Goal: Information Seeking & Learning: Stay updated

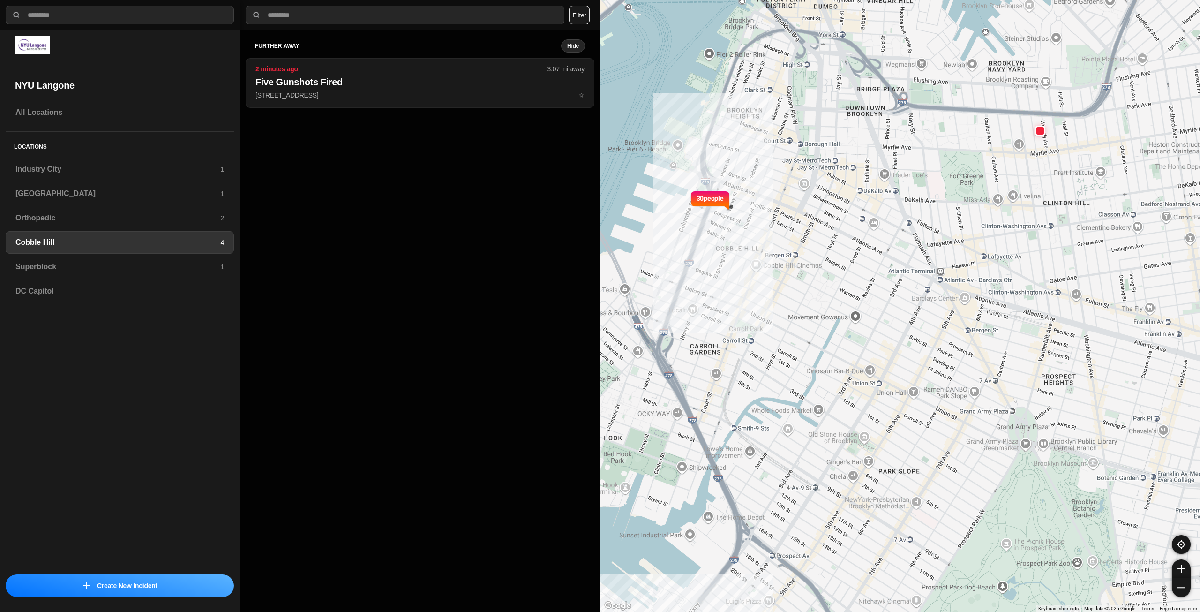
select select "*"
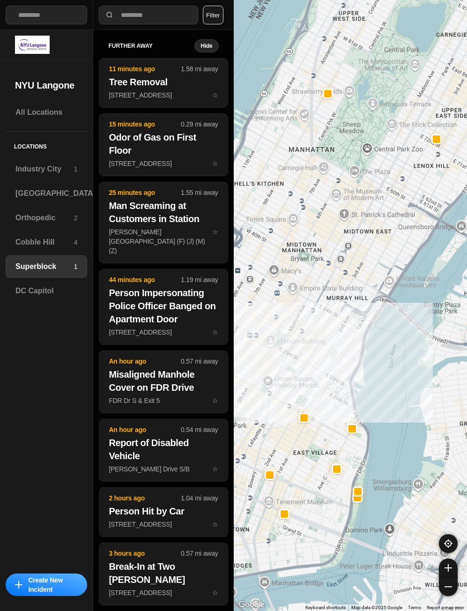
click at [219, 15] on button "Filter" at bounding box center [213, 15] width 21 height 19
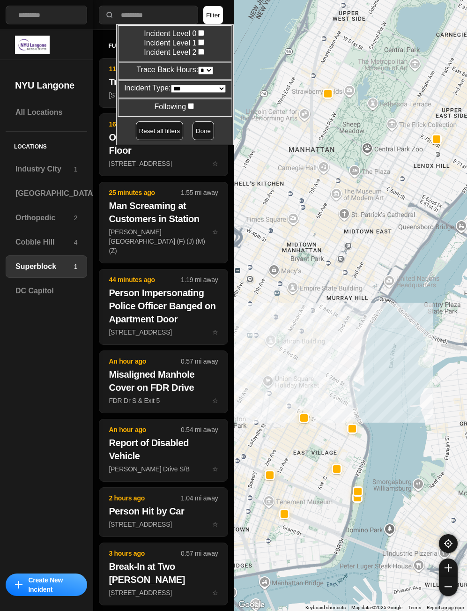
click at [205, 70] on select "* * * * **" at bounding box center [205, 71] width 15 height 8
select select "*"
click at [198, 67] on select "* * * * **" at bounding box center [205, 71] width 15 height 8
click at [193, 133] on button "Done" at bounding box center [204, 130] width 22 height 19
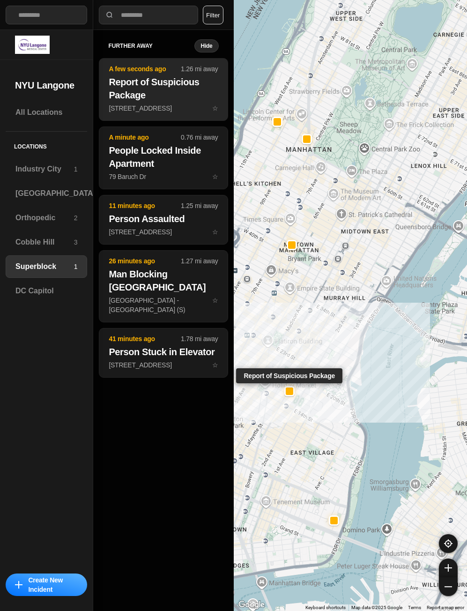
click at [182, 107] on p "131 E 17th St ☆" at bounding box center [163, 108] width 109 height 9
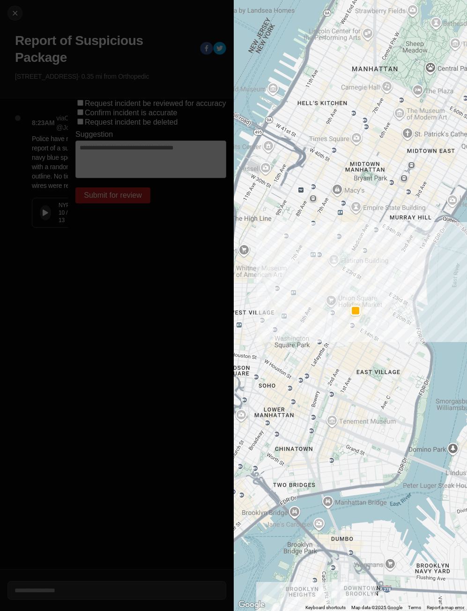
click at [42, 210] on button at bounding box center [45, 212] width 11 height 15
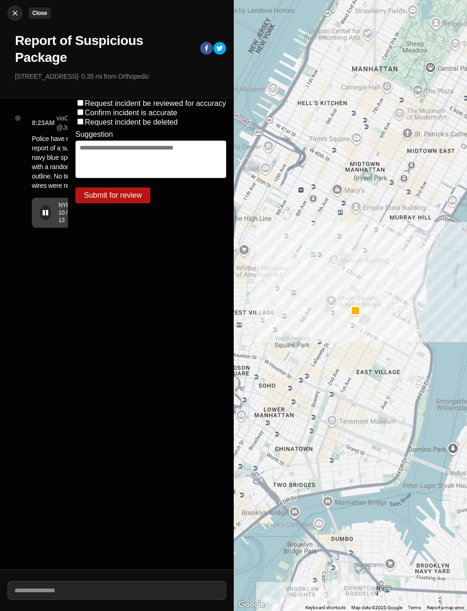
click at [15, 14] on img at bounding box center [14, 12] width 9 height 9
select select "*"
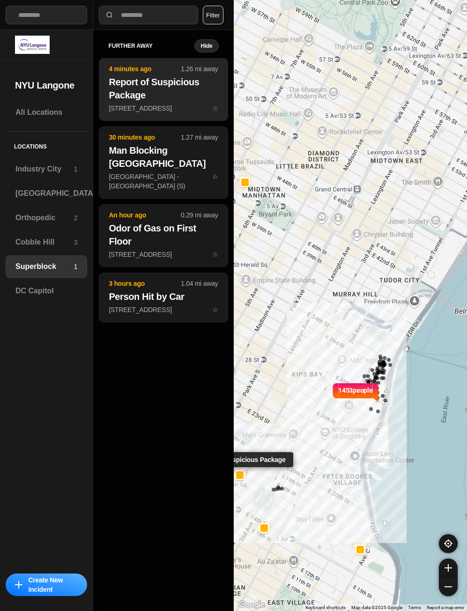
click at [155, 90] on h2 "Report of Suspicious Package" at bounding box center [163, 88] width 109 height 26
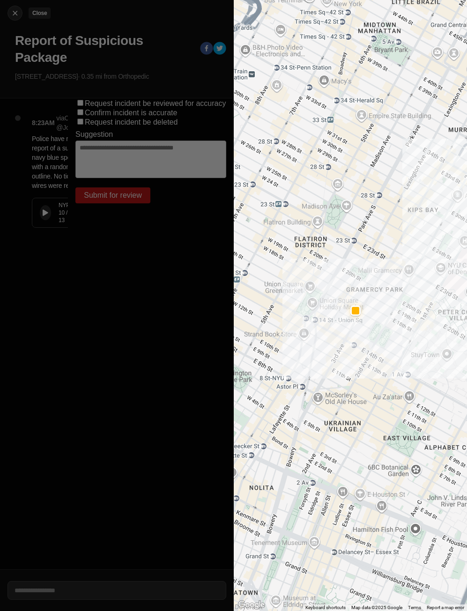
click at [15, 18] on button "Close" at bounding box center [15, 13] width 15 height 15
select select "*"
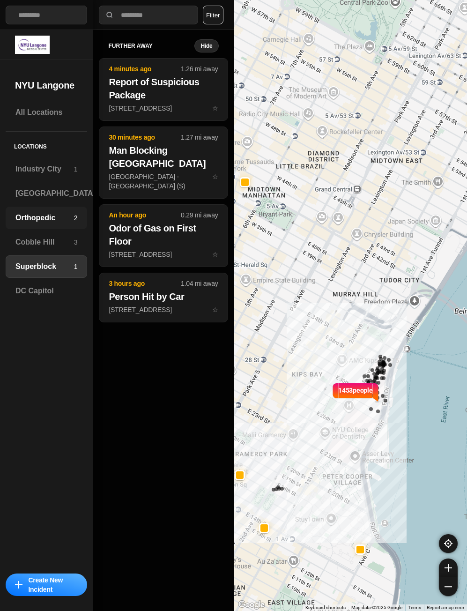
click at [30, 215] on h3 "Orthopedic" at bounding box center [44, 217] width 59 height 11
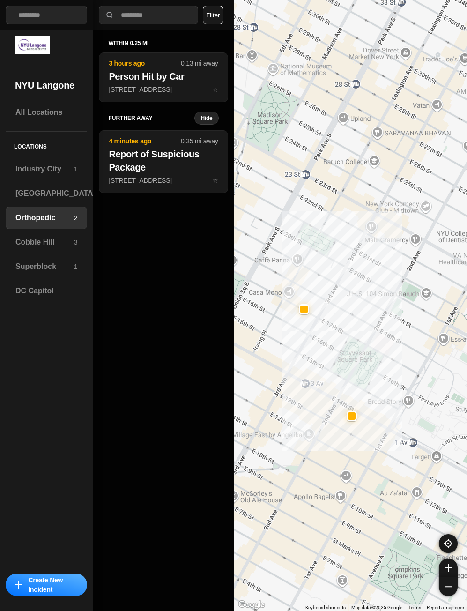
drag, startPoint x: 275, startPoint y: 338, endPoint x: 299, endPoint y: 347, distance: 25.4
click at [299, 347] on div at bounding box center [351, 305] width 234 height 611
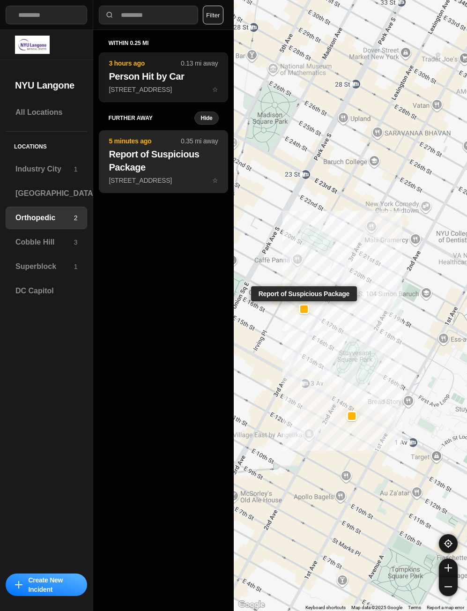
click at [132, 165] on h2 "Report of Suspicious Package" at bounding box center [163, 161] width 109 height 26
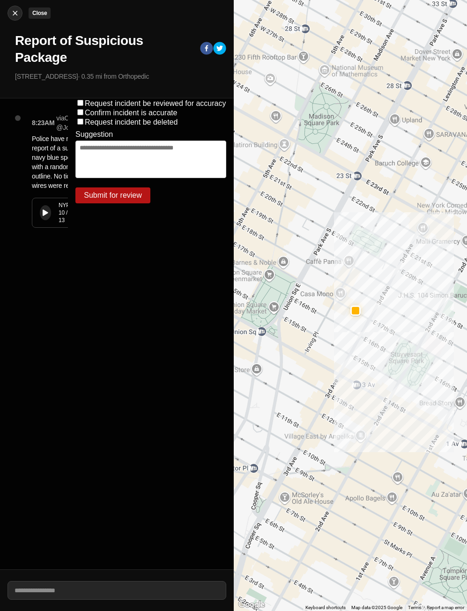
click at [18, 18] on button "Close" at bounding box center [15, 13] width 15 height 15
select select "*"
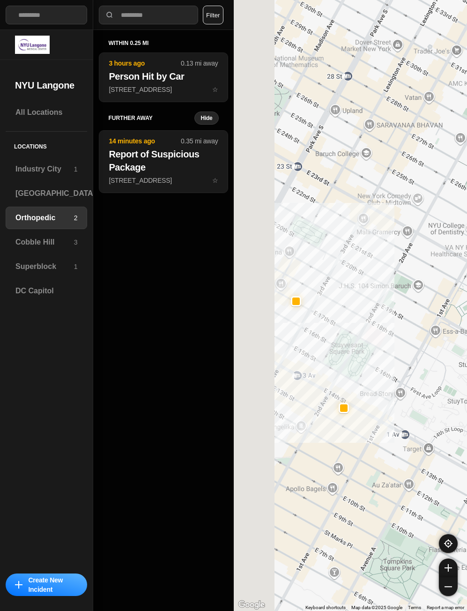
drag, startPoint x: 283, startPoint y: 371, endPoint x: 337, endPoint y: 385, distance: 55.4
click at [337, 385] on div at bounding box center [351, 305] width 234 height 611
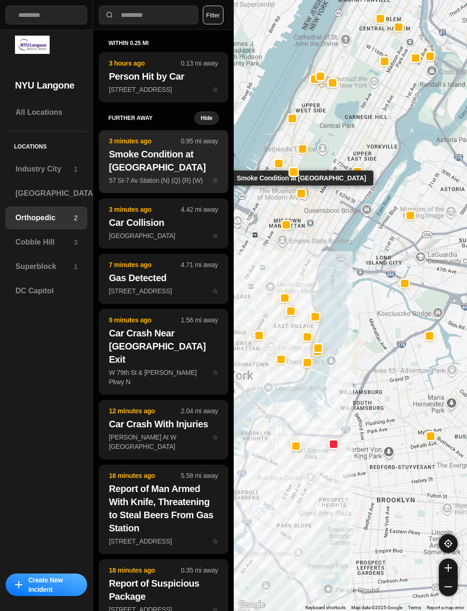
click at [156, 159] on h2 "Smoke Condition at Train Station" at bounding box center [163, 161] width 109 height 26
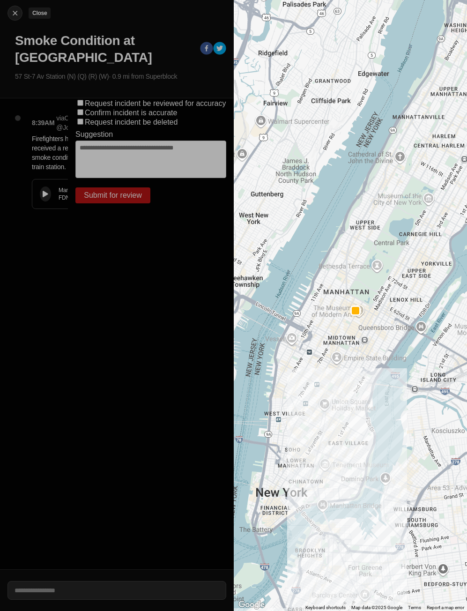
click at [15, 13] on img at bounding box center [14, 12] width 9 height 9
select select "*"
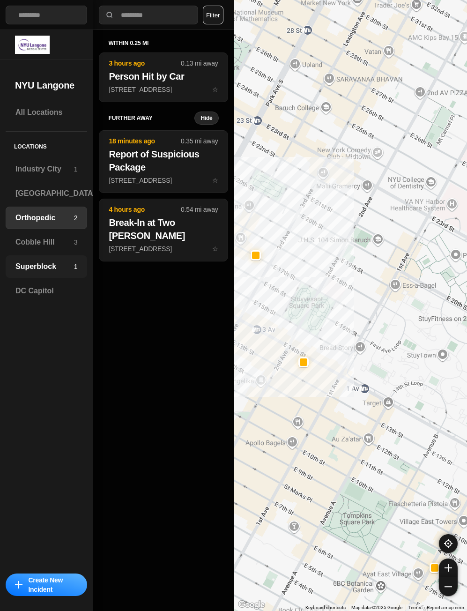
click at [33, 270] on h3 "Superblock" at bounding box center [44, 266] width 59 height 11
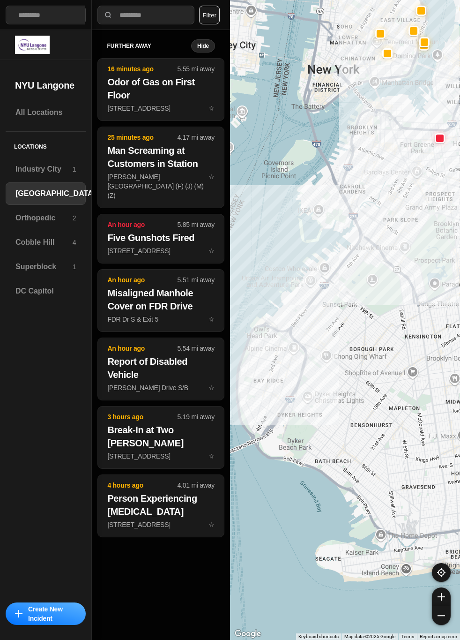
click at [218, 20] on button "Filter" at bounding box center [209, 15] width 21 height 19
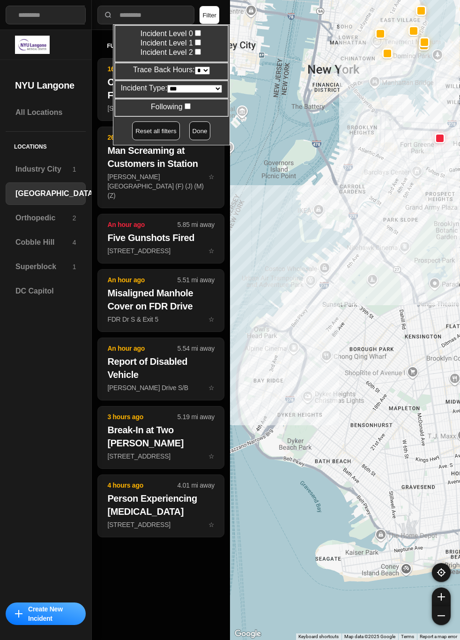
click at [199, 68] on select "* * * * **" at bounding box center [202, 71] width 15 height 8
select select "*"
click at [195, 67] on select "* * * * **" at bounding box center [202, 71] width 15 height 8
click at [196, 131] on button "Done" at bounding box center [200, 130] width 22 height 19
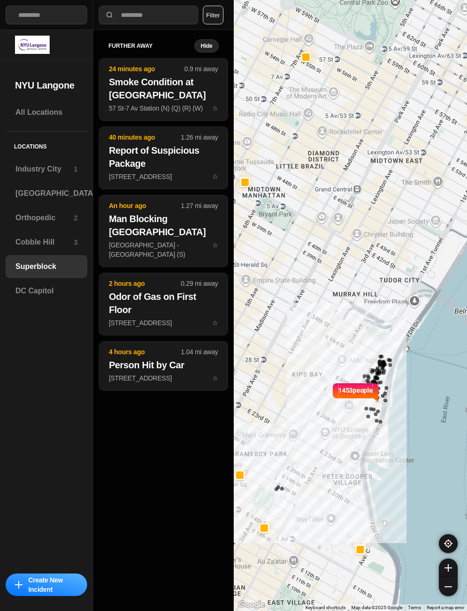
select select "*"
